Goal: Task Accomplishment & Management: Manage account settings

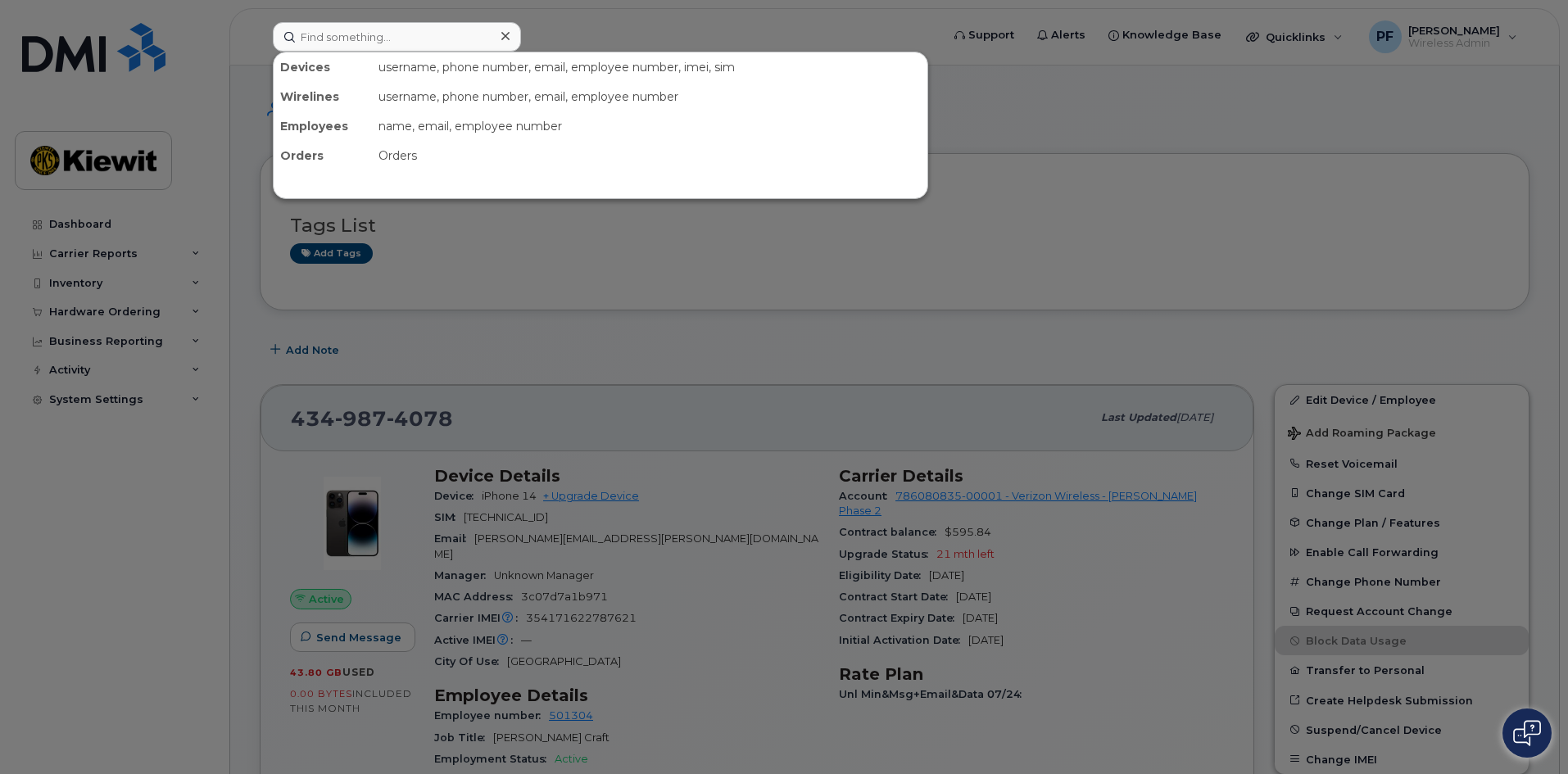
scroll to position [246, 0]
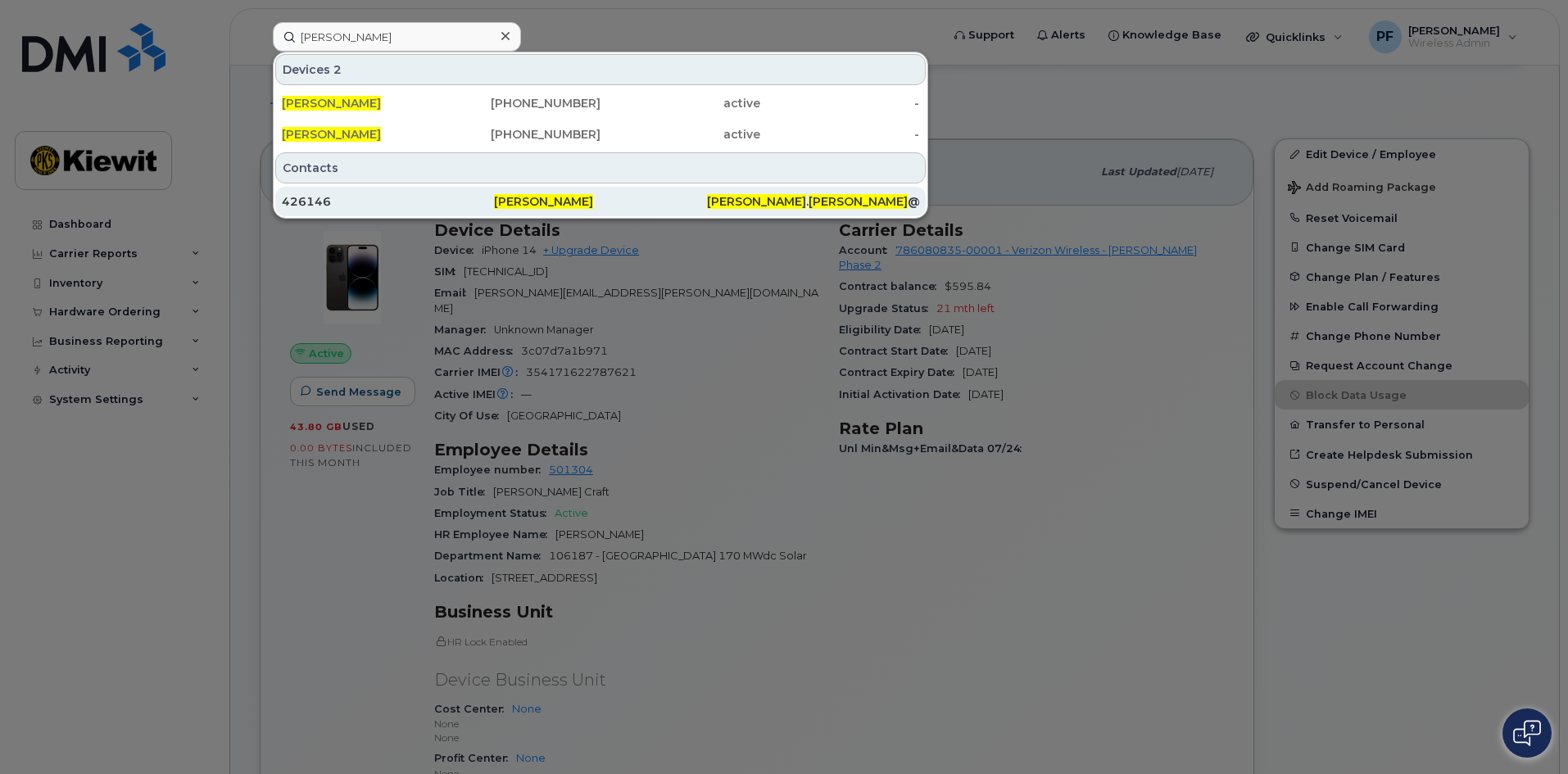
type input "emanuel robles"
click at [357, 200] on div "426146" at bounding box center [388, 201] width 212 height 16
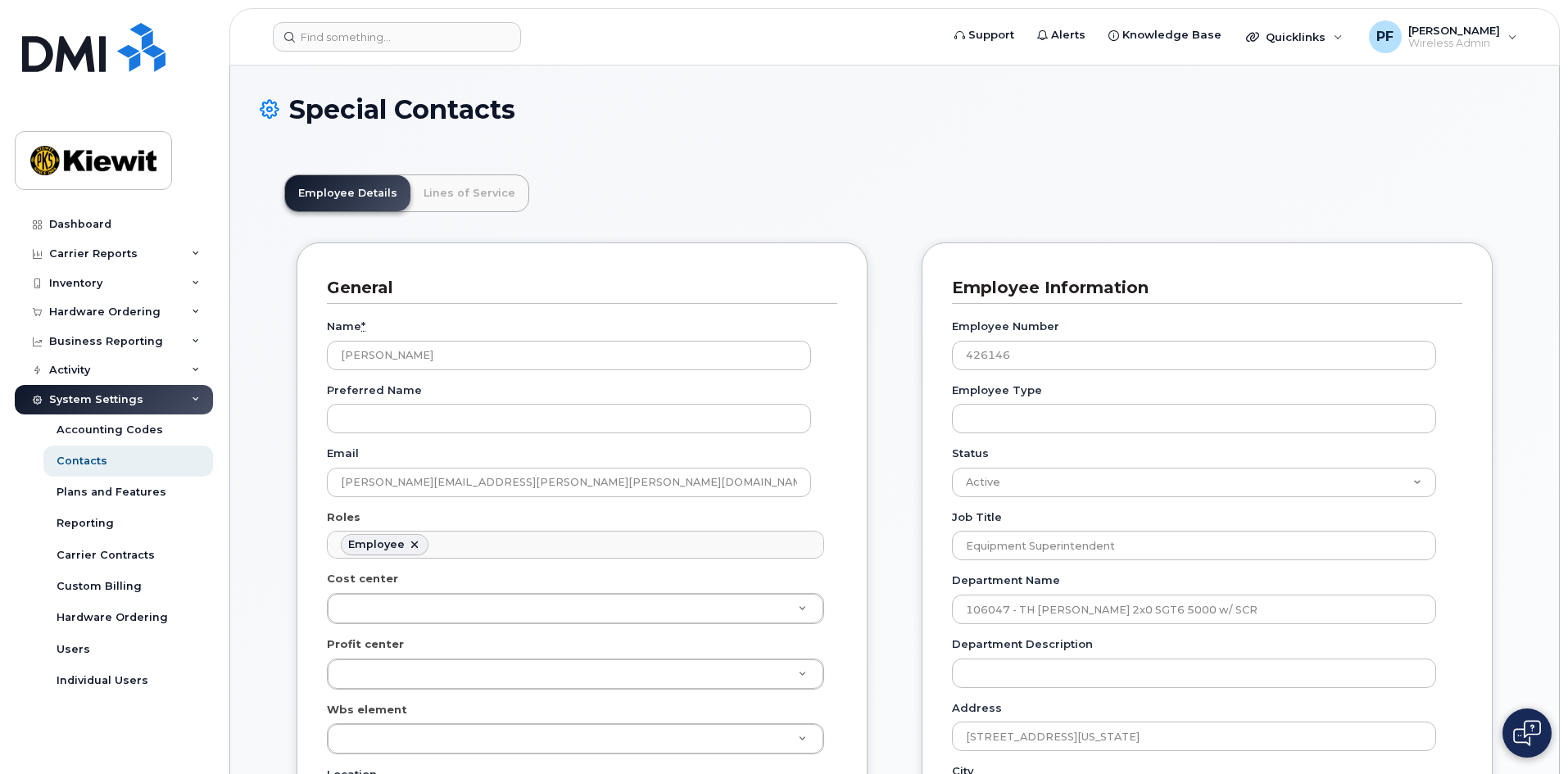
scroll to position [49, 0]
click at [455, 200] on link "Lines of Service" at bounding box center [469, 193] width 118 height 36
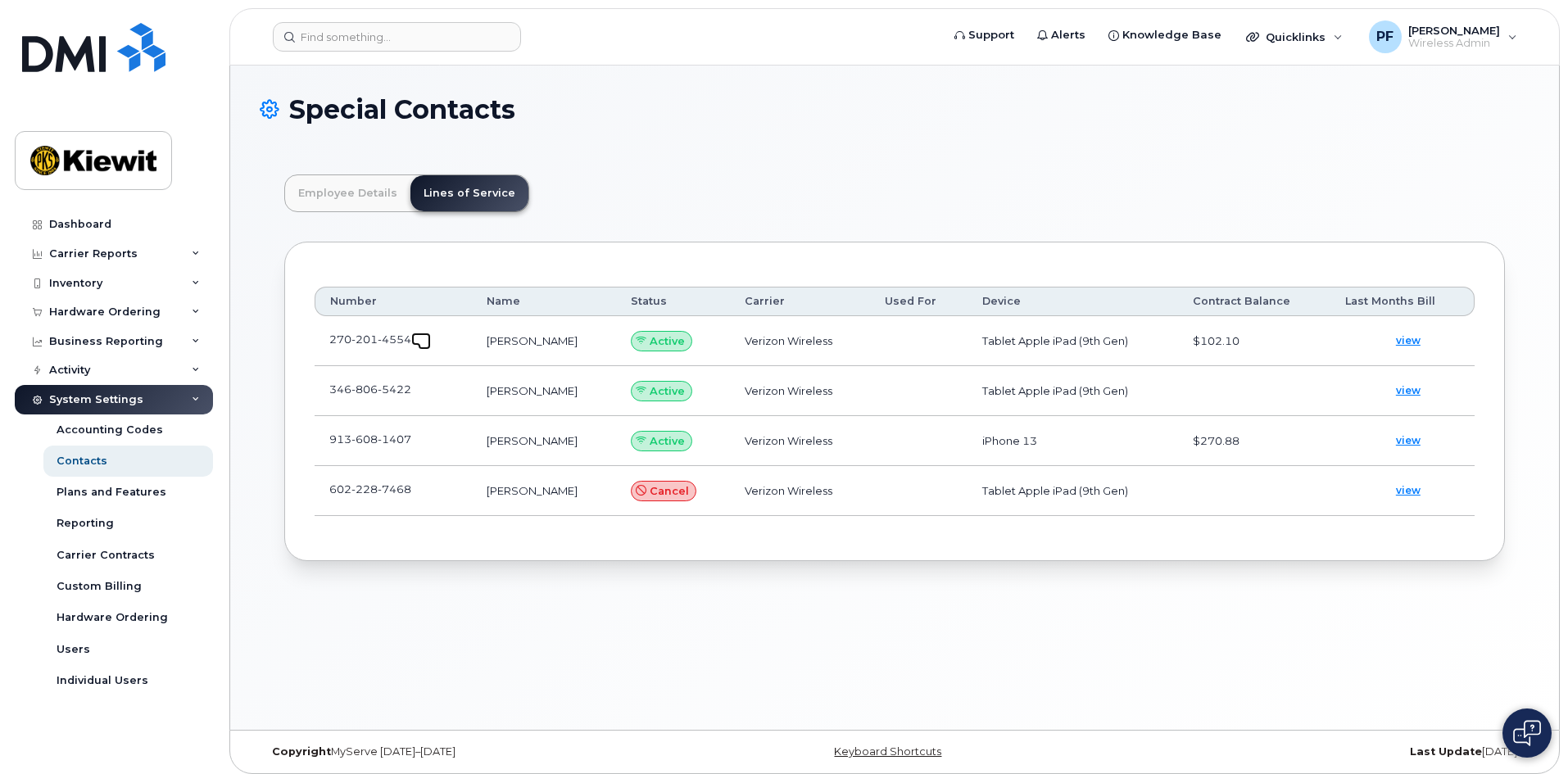
click at [424, 342] on span at bounding box center [424, 343] width 13 height 13
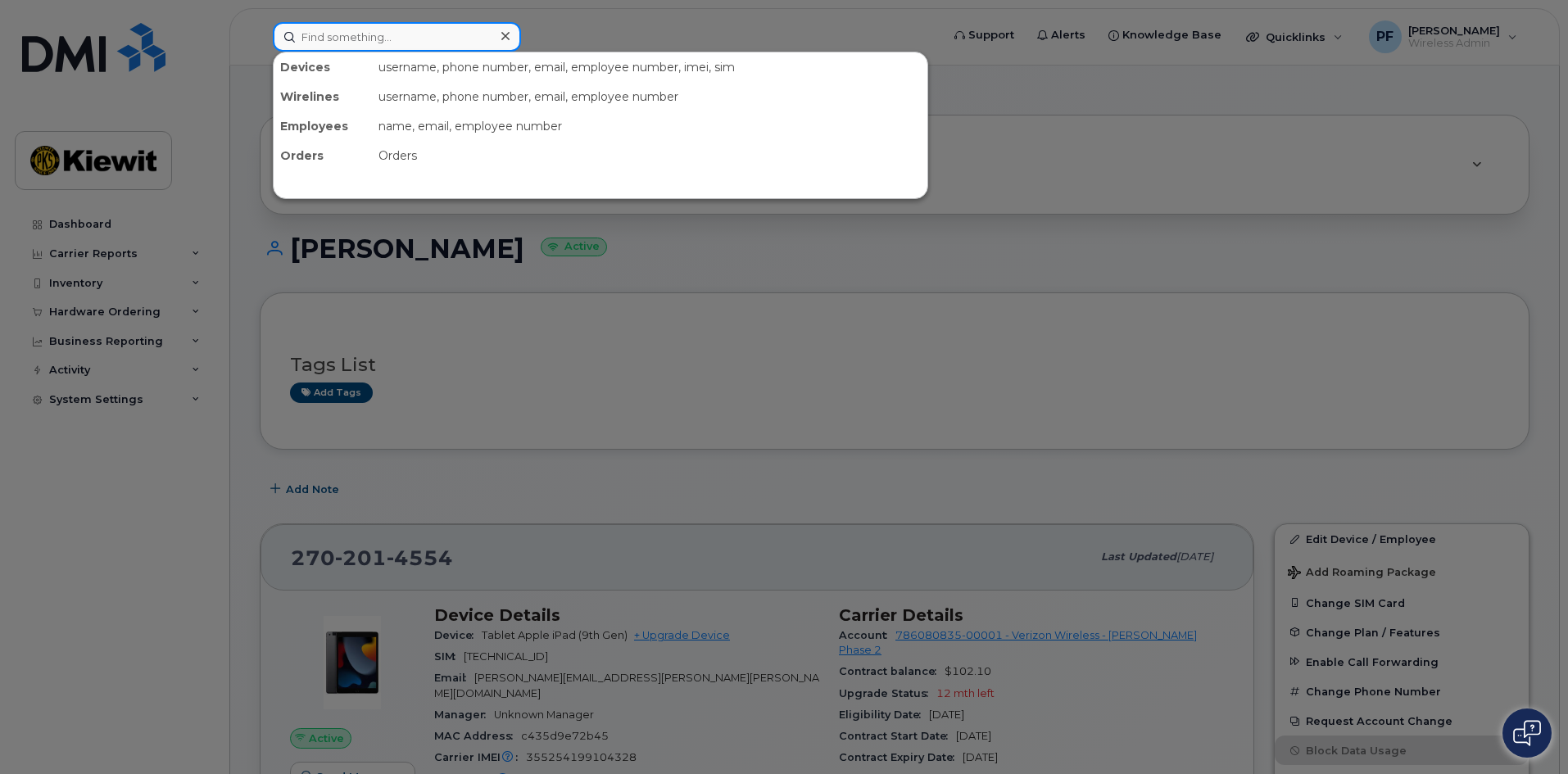
click at [329, 38] on input at bounding box center [396, 37] width 249 height 30
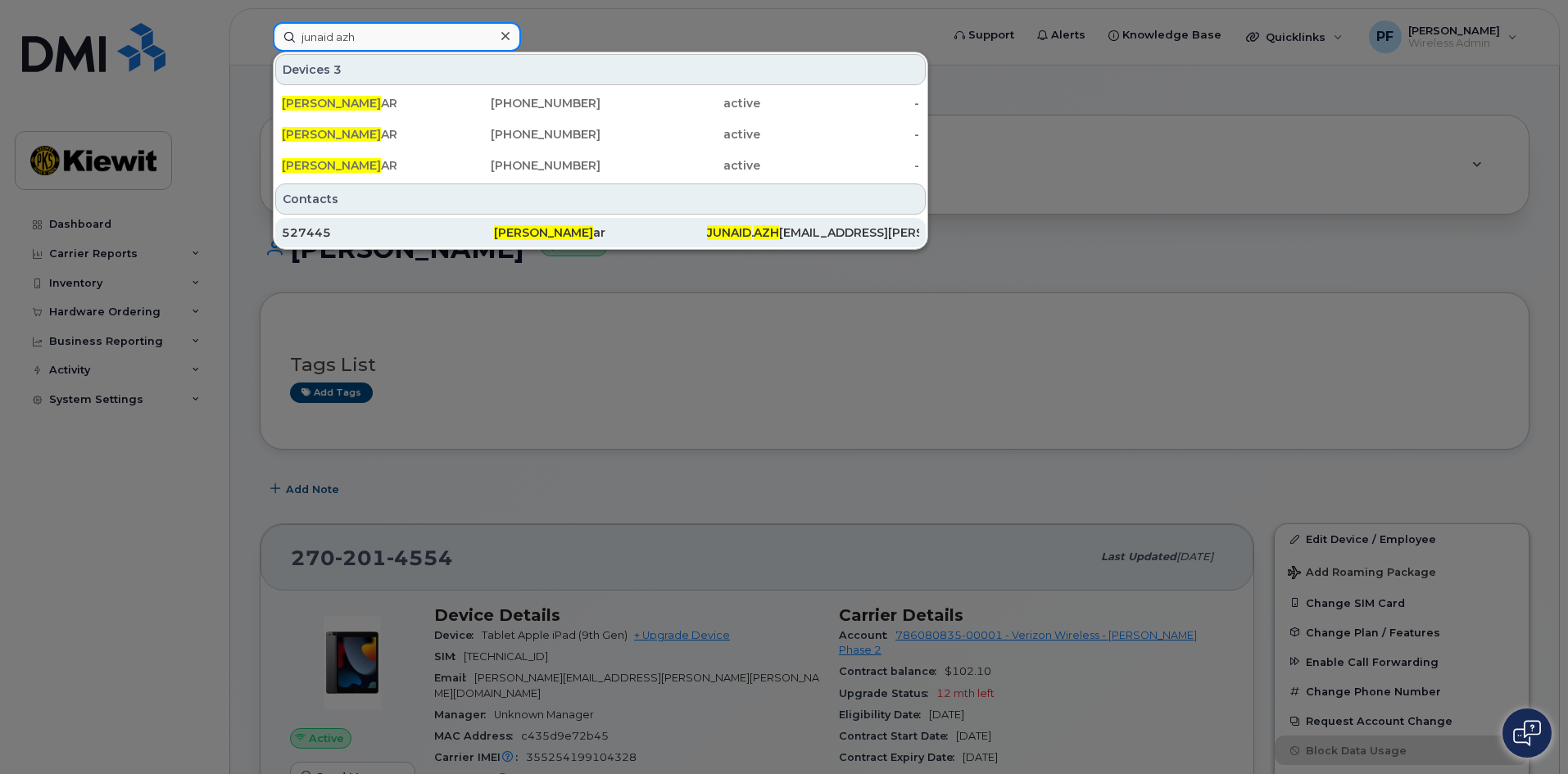
type input "junaid azh"
click at [344, 235] on div "527445" at bounding box center [388, 232] width 212 height 16
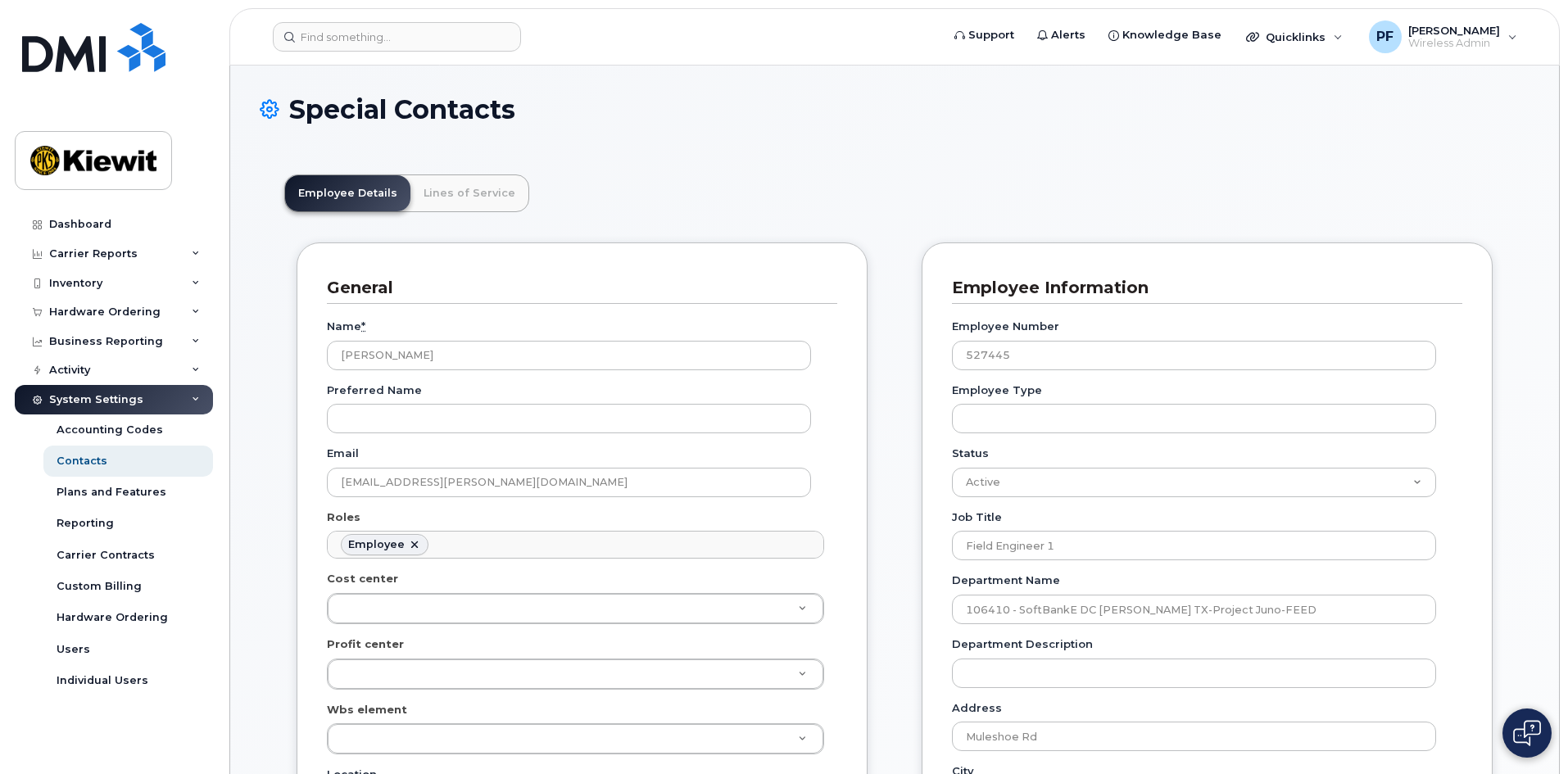
scroll to position [49, 0]
click at [452, 193] on link "Lines of Service" at bounding box center [469, 193] width 118 height 36
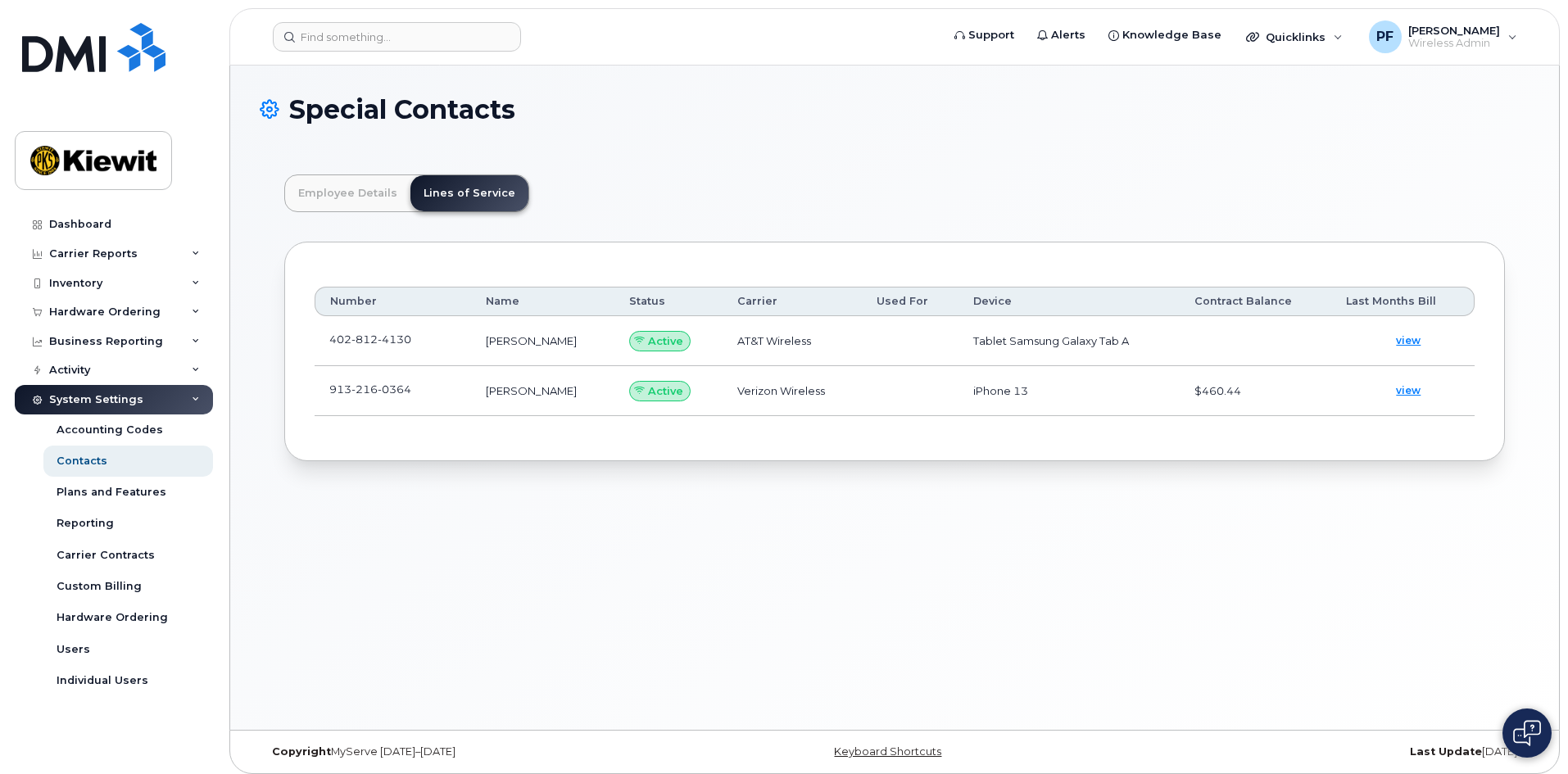
click at [435, 333] on td "[PHONE_NUMBER]" at bounding box center [392, 341] width 156 height 50
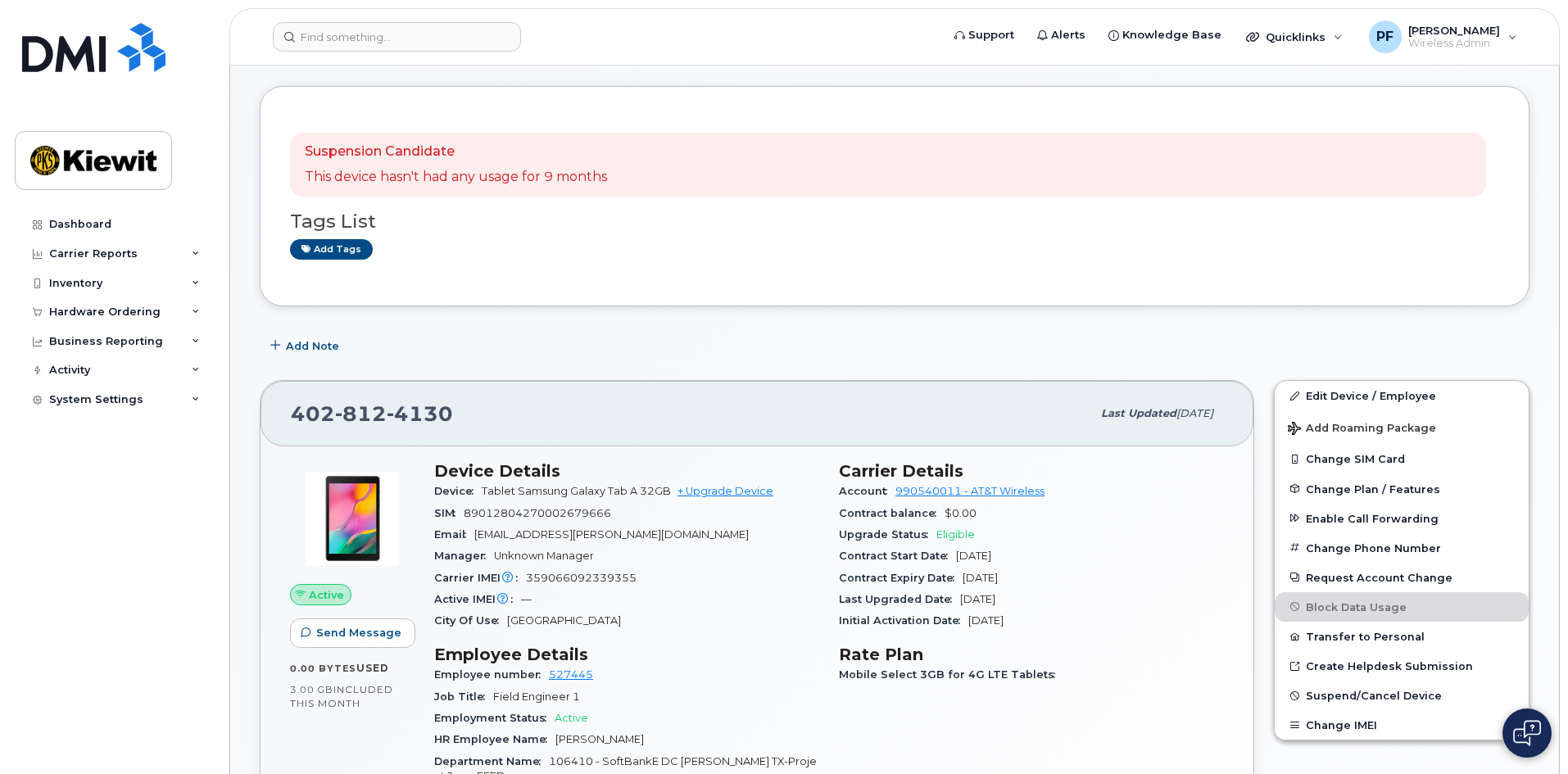
scroll to position [246, 0]
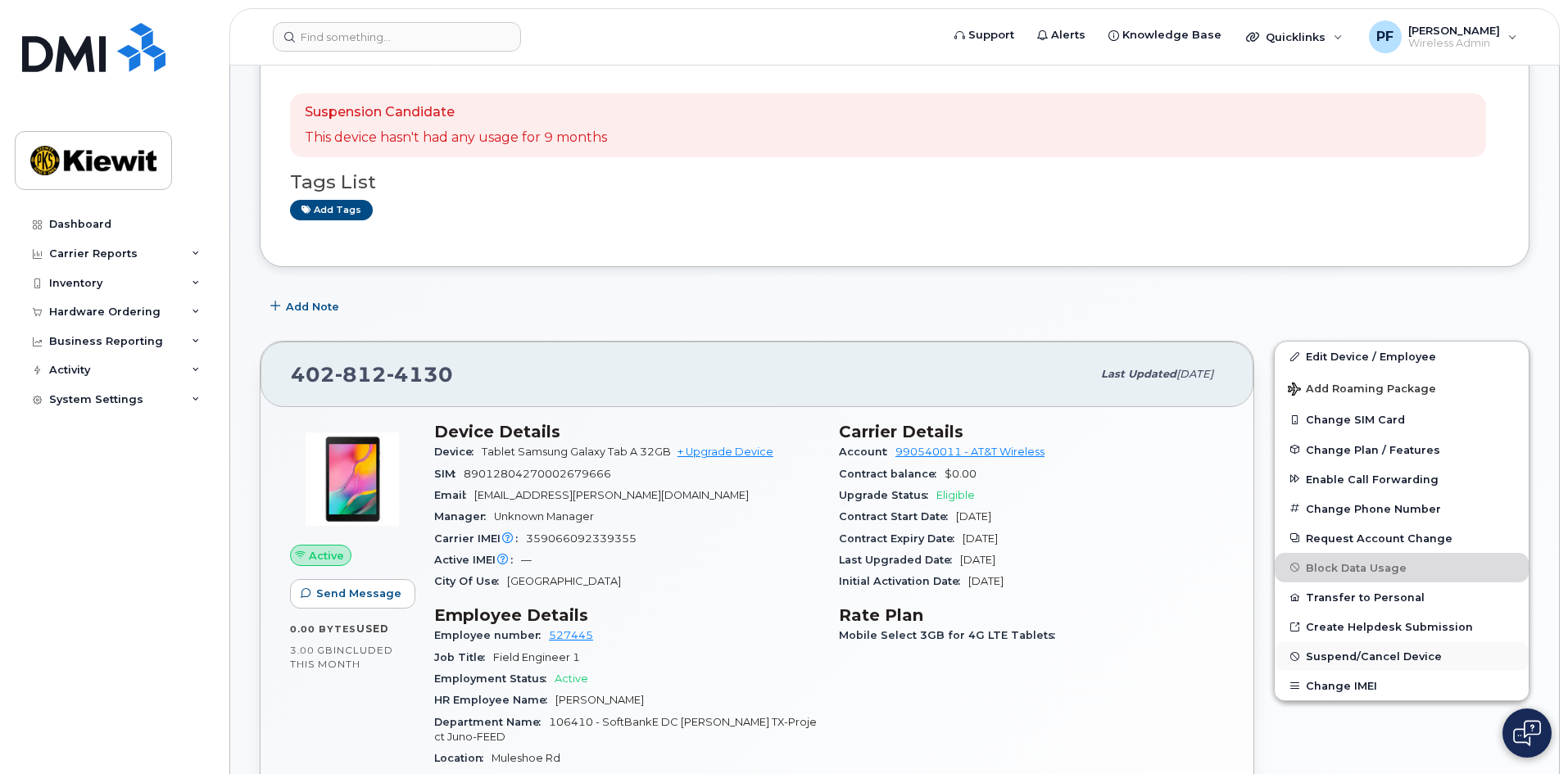
click at [1316, 661] on span "Suspend/Cancel Device" at bounding box center [1373, 656] width 136 height 12
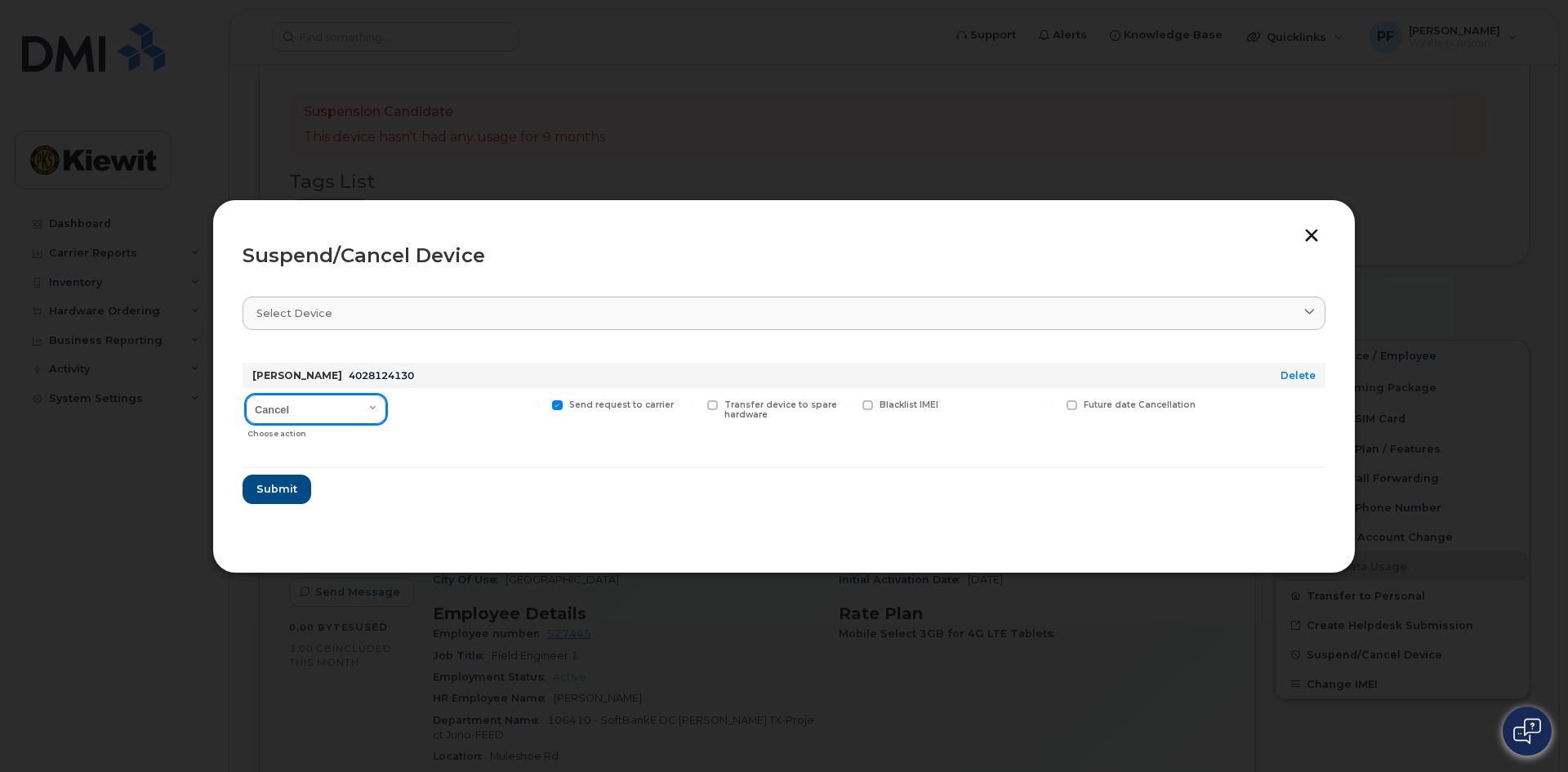
click at [360, 413] on select "Cancel Suspend - Reduced Rate Suspend - Full Rate Suspend - Lost Device/Stolen …" at bounding box center [316, 409] width 141 height 30
select select "[object Object]"
click at [246, 395] on select "Cancel Suspend - Reduced Rate Suspend - Full Rate Suspend - Lost Device/Stolen …" at bounding box center [316, 409] width 141 height 30
click at [422, 406] on span "Available for new activations/redeployments" at bounding box center [475, 410] width 123 height 21
click at [386, 406] on input "Available for new activations/redeployments" at bounding box center [382, 405] width 9 height 9
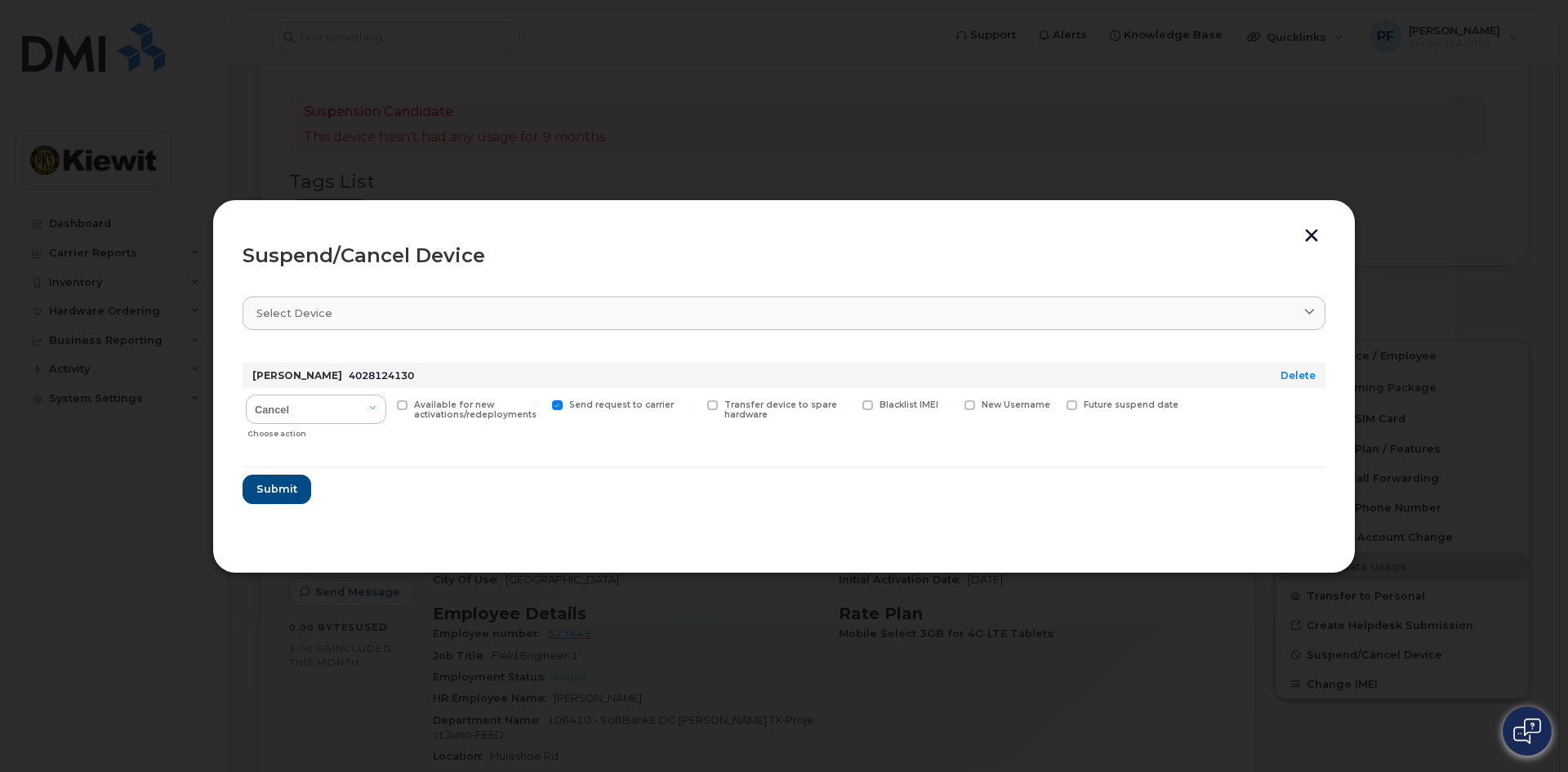
checkbox input "true"
click at [283, 490] on span "Submit" at bounding box center [276, 489] width 41 height 15
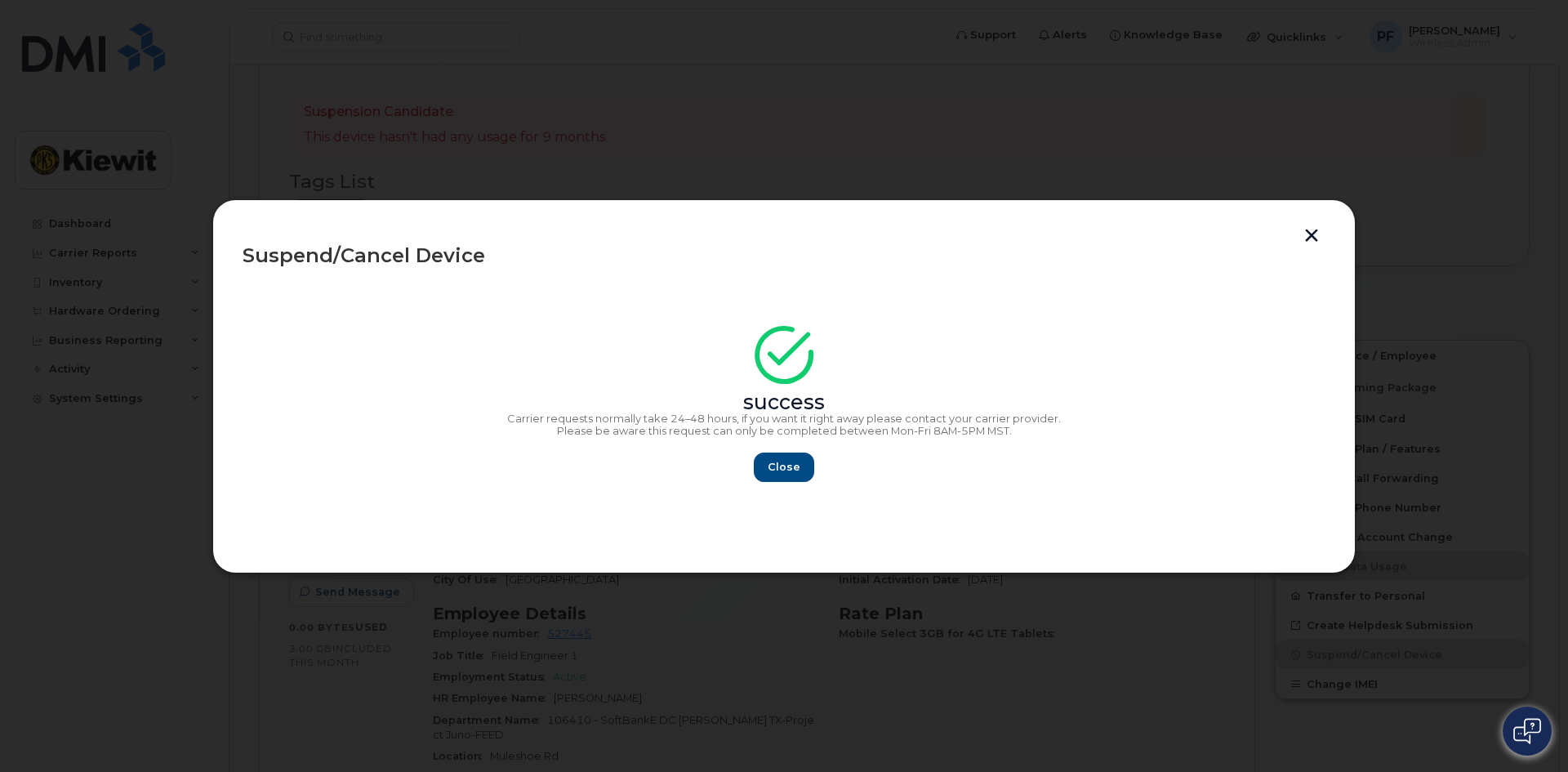
click at [1308, 241] on button "button" at bounding box center [1312, 237] width 25 height 17
